Goal: Information Seeking & Learning: Learn about a topic

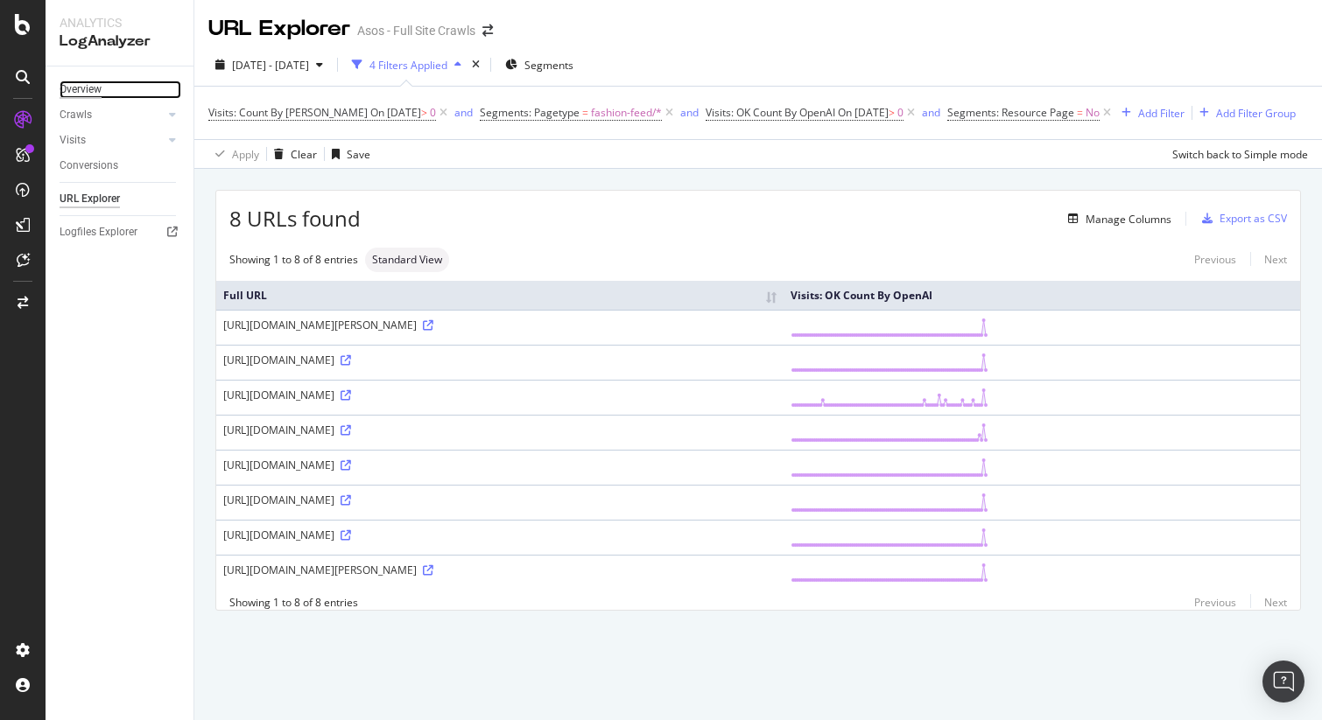
click at [82, 89] on div "Overview" at bounding box center [81, 90] width 42 height 18
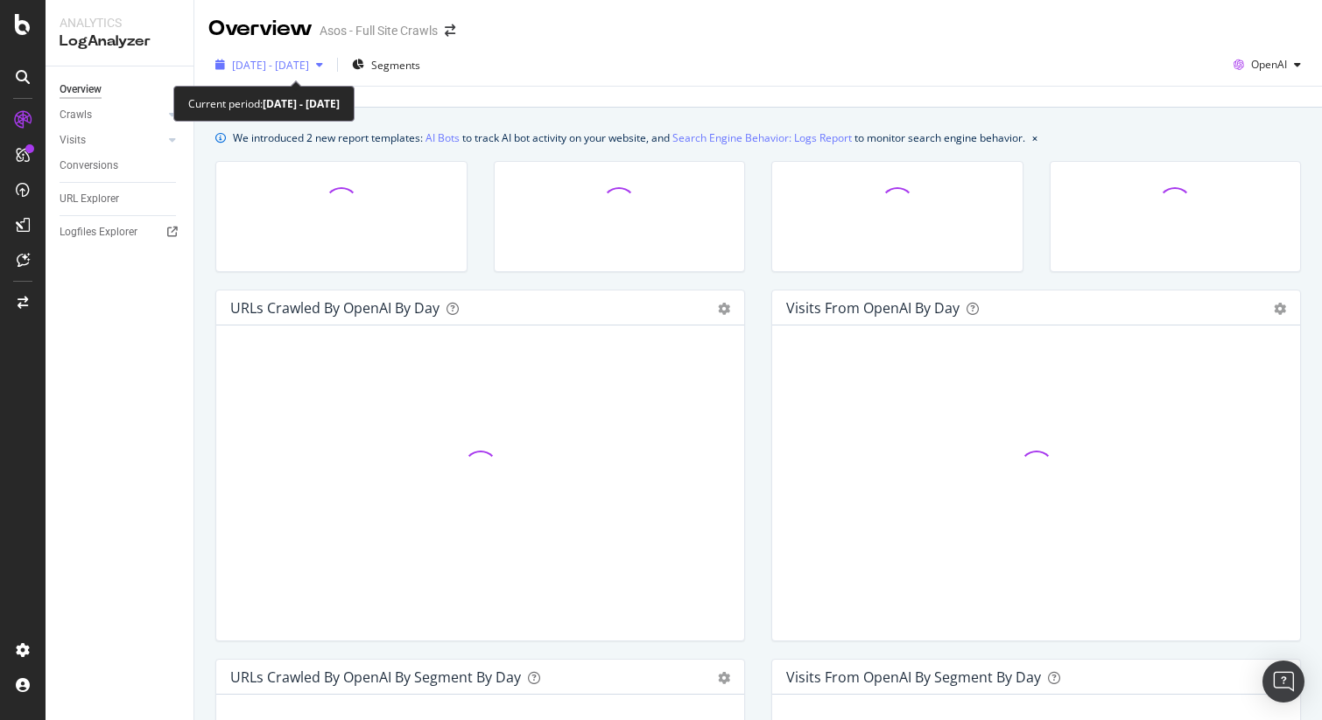
click at [309, 67] on span "2025 May. 19th - Aug. 18th" at bounding box center [270, 65] width 77 height 15
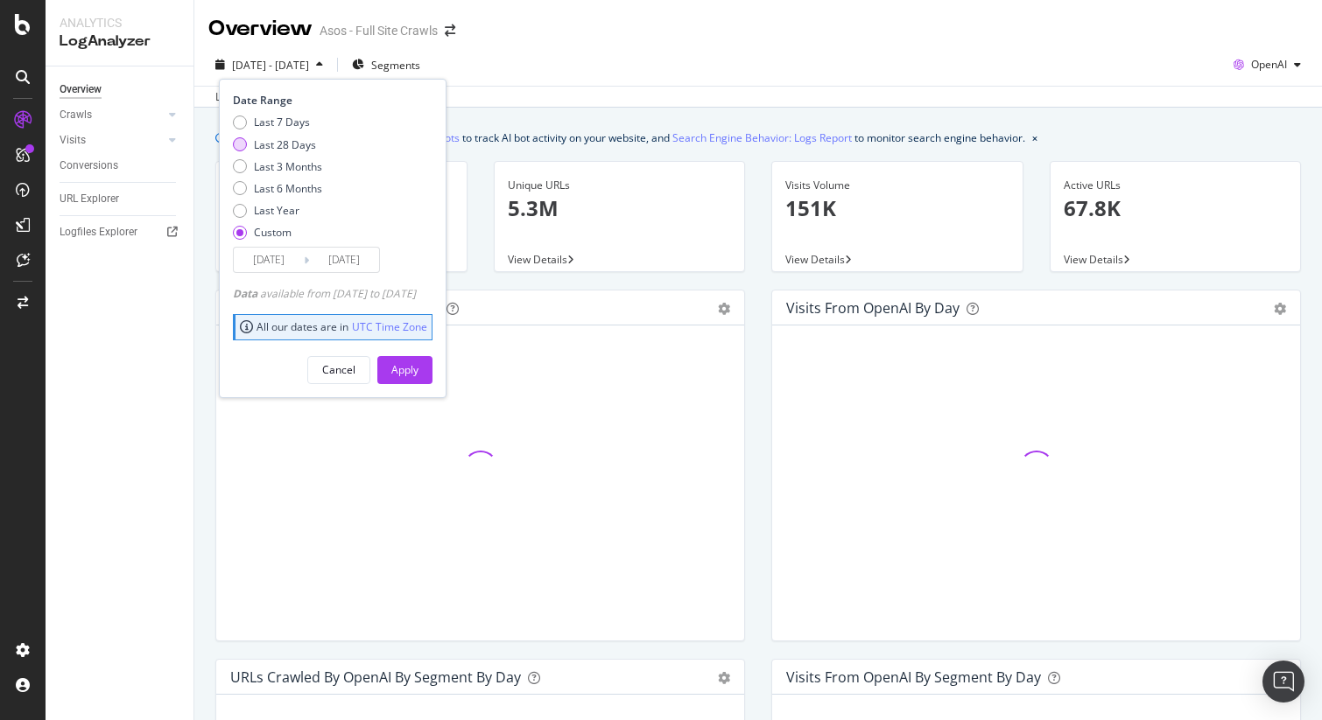
click at [267, 151] on div "Last 28 Days" at bounding box center [285, 144] width 62 height 15
type input "2025/08/06"
type input "2025/09/02"
click at [274, 168] on div "Last 3 Months" at bounding box center [288, 166] width 68 height 15
type input "2025/06/03"
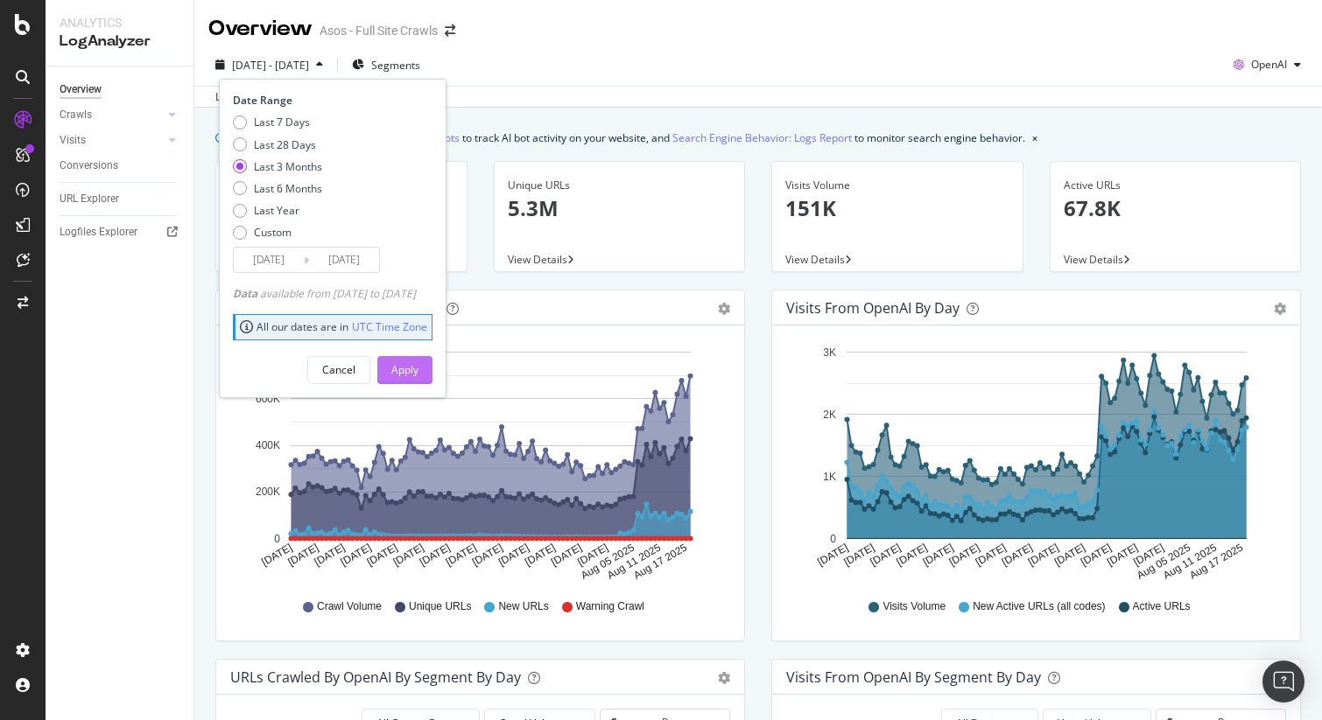
click at [418, 368] on div "Apply" at bounding box center [404, 369] width 27 height 15
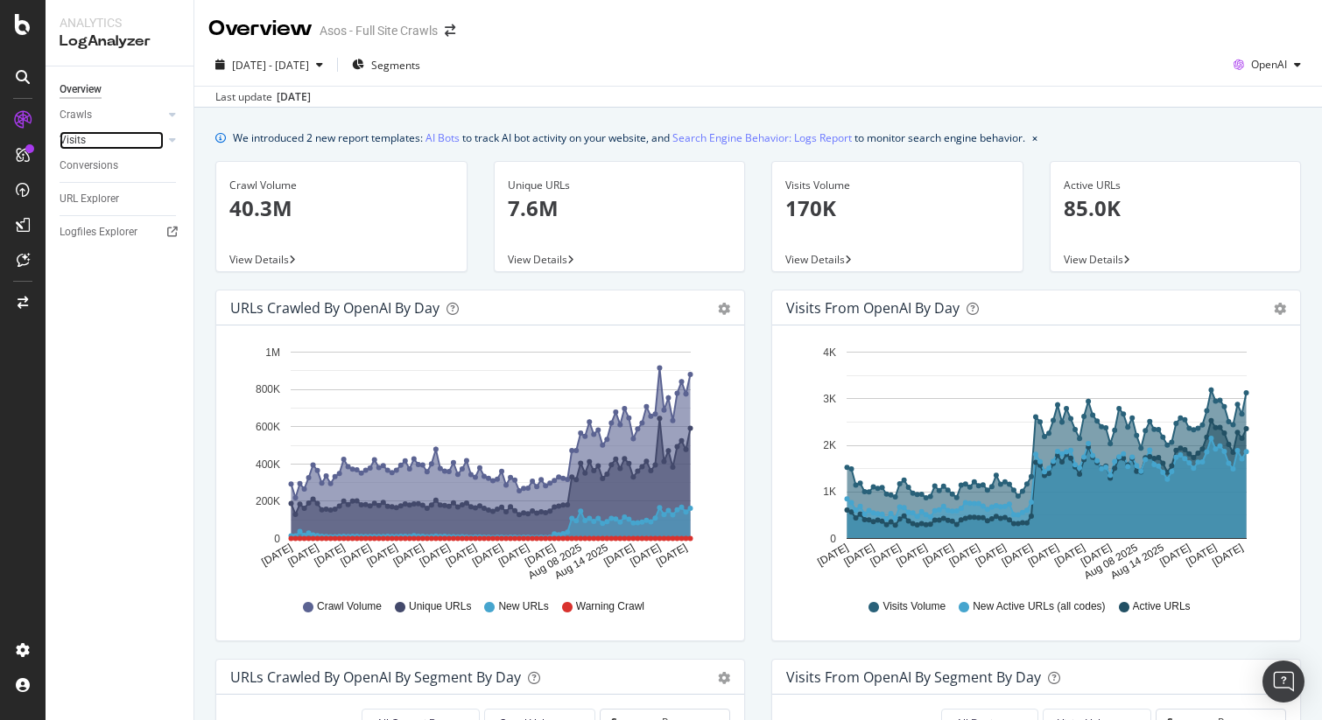
click at [95, 141] on link "Visits" at bounding box center [112, 140] width 104 height 18
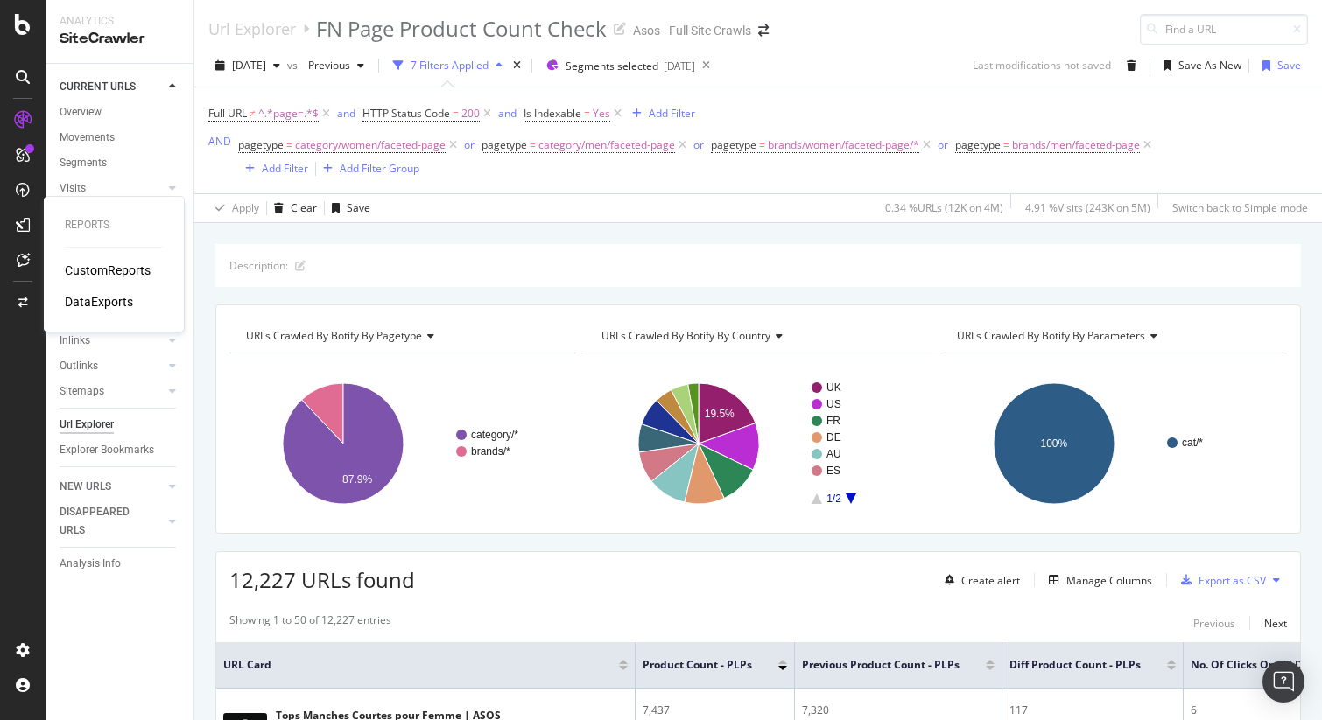
click at [110, 270] on div "CustomReports" at bounding box center [108, 271] width 86 height 18
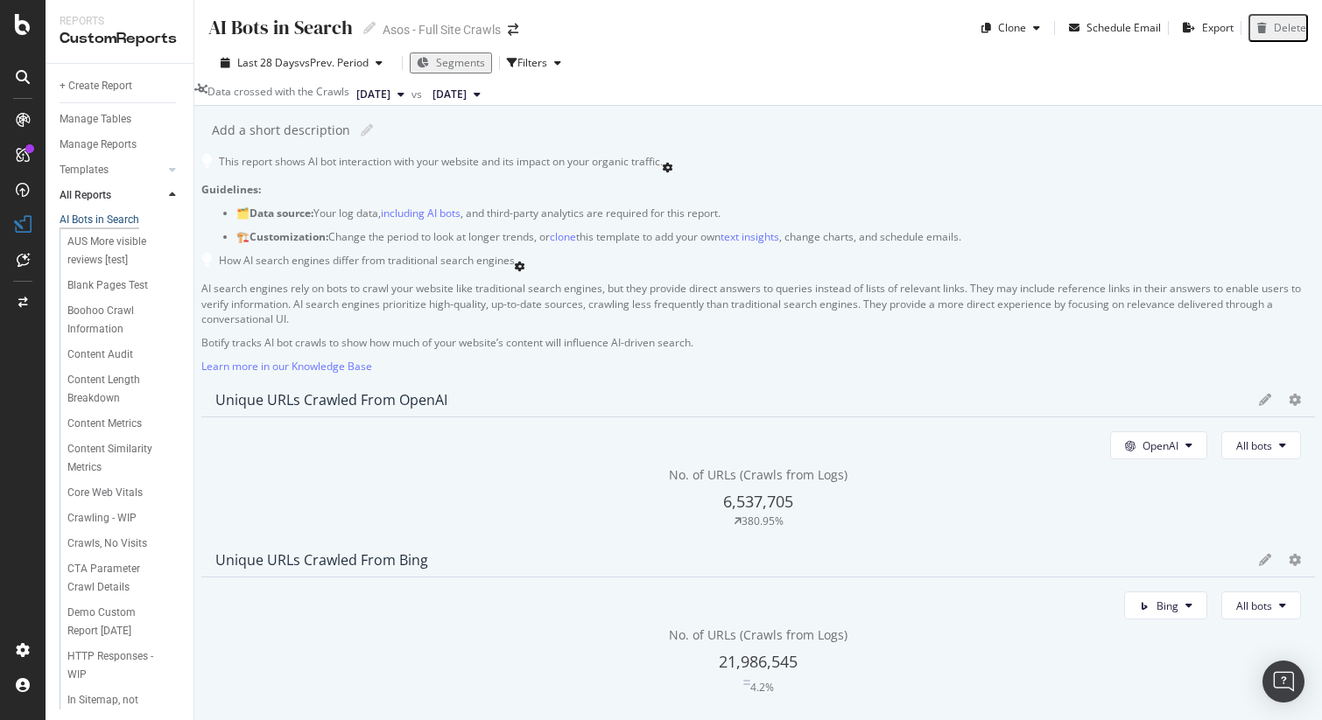
click at [107, 217] on div "AI Bots in Search" at bounding box center [100, 220] width 80 height 15
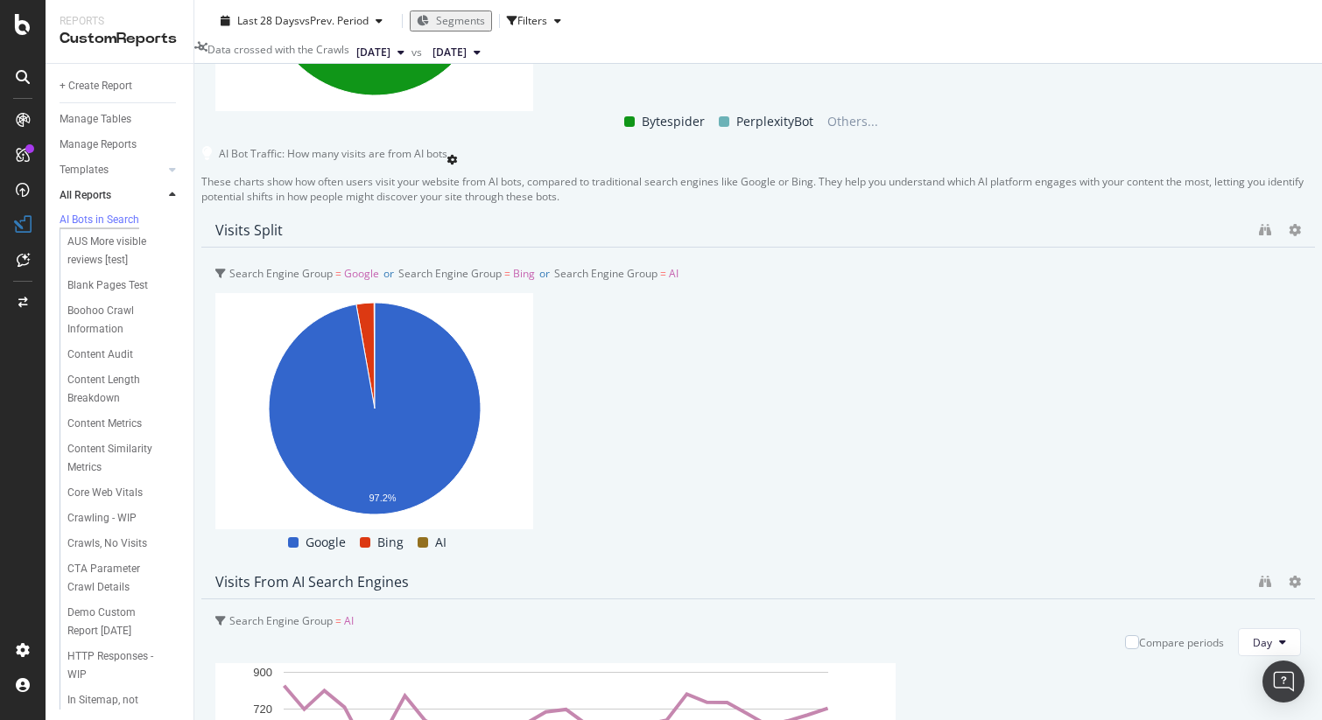
scroll to position [3325, 0]
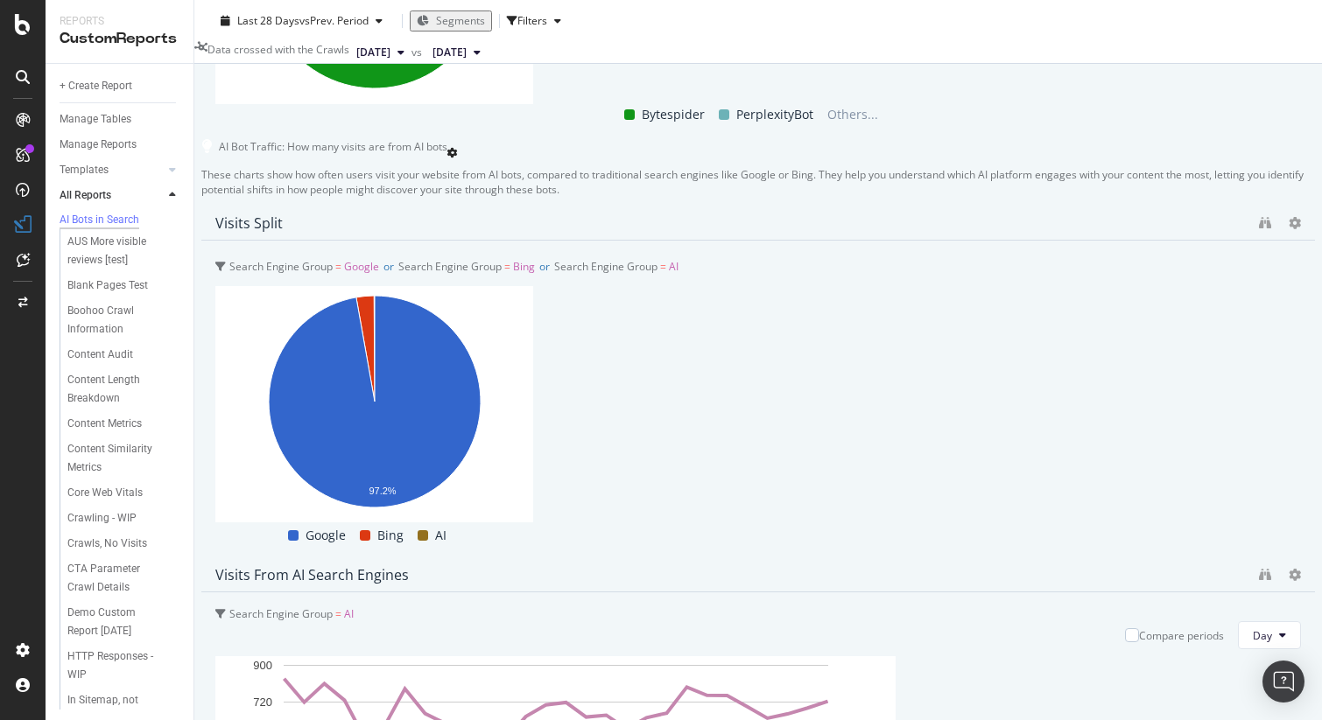
click at [615, 460] on span "OpenAI" at bounding box center [615, 462] width 68 height 16
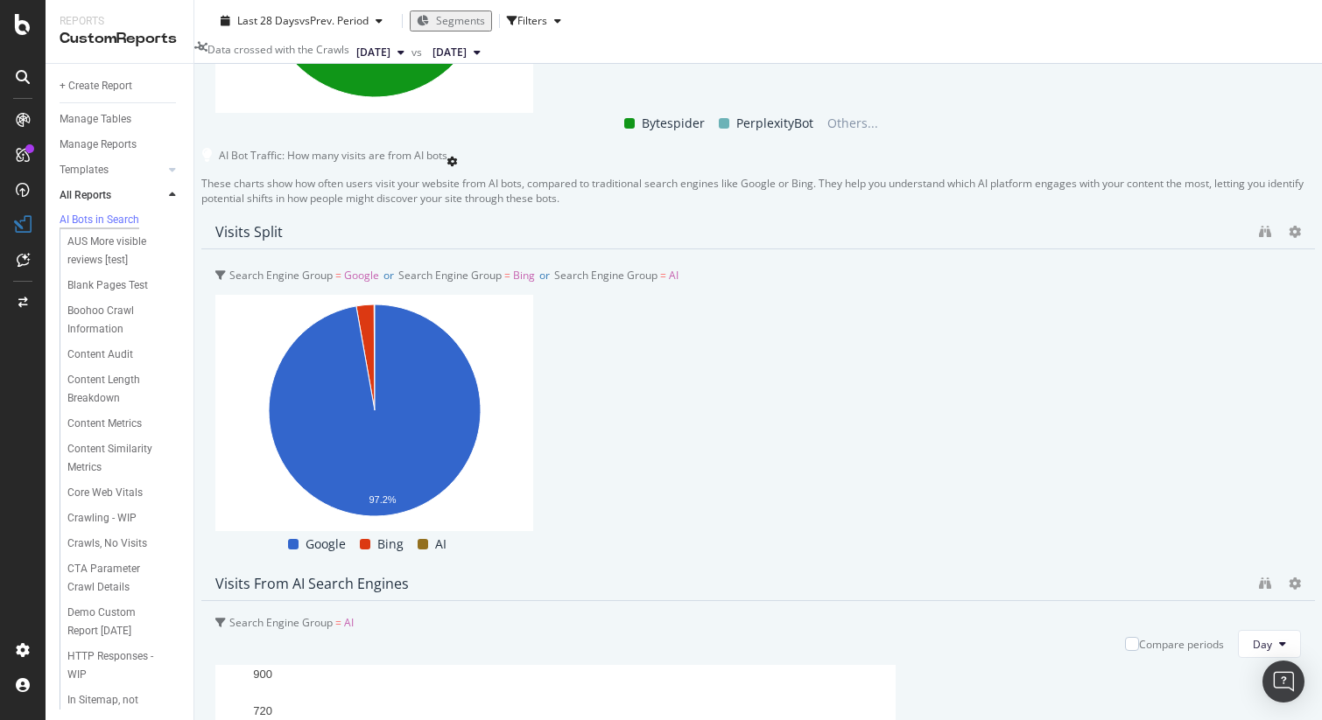
scroll to position [3349, 0]
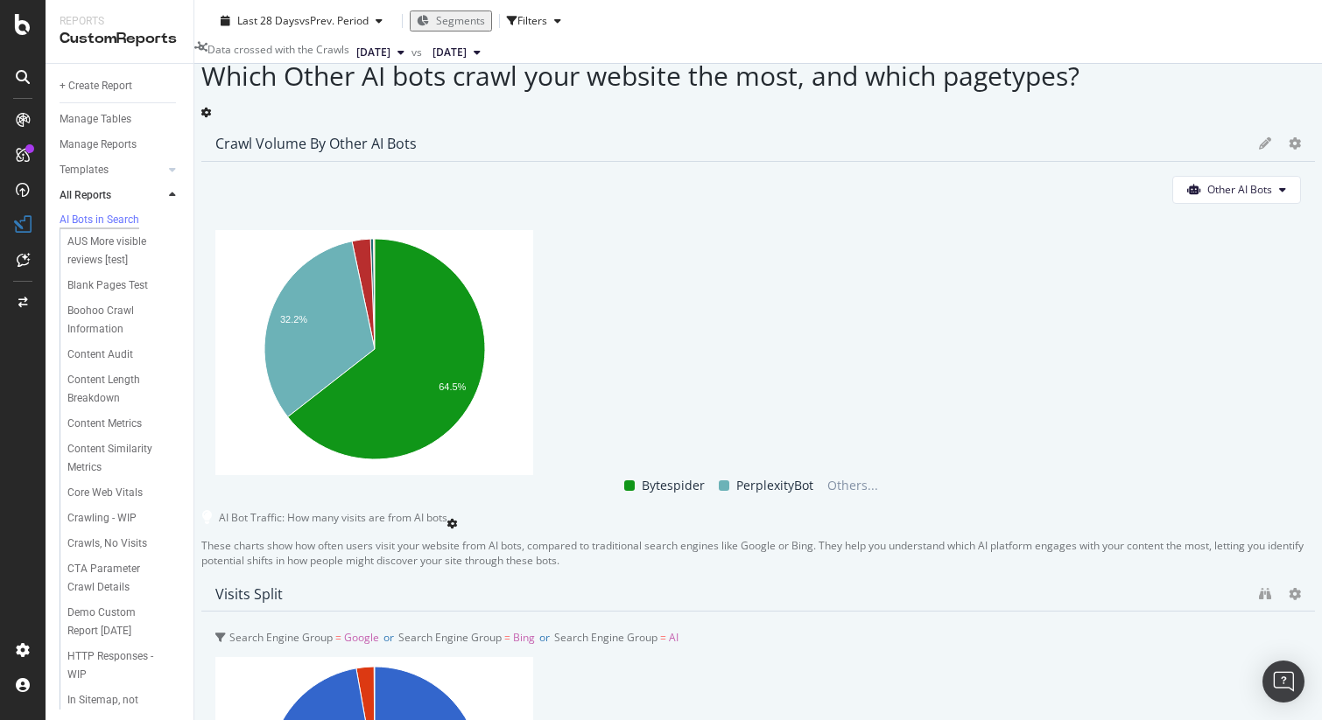
scroll to position [2968, 0]
